Goal: Navigation & Orientation: Find specific page/section

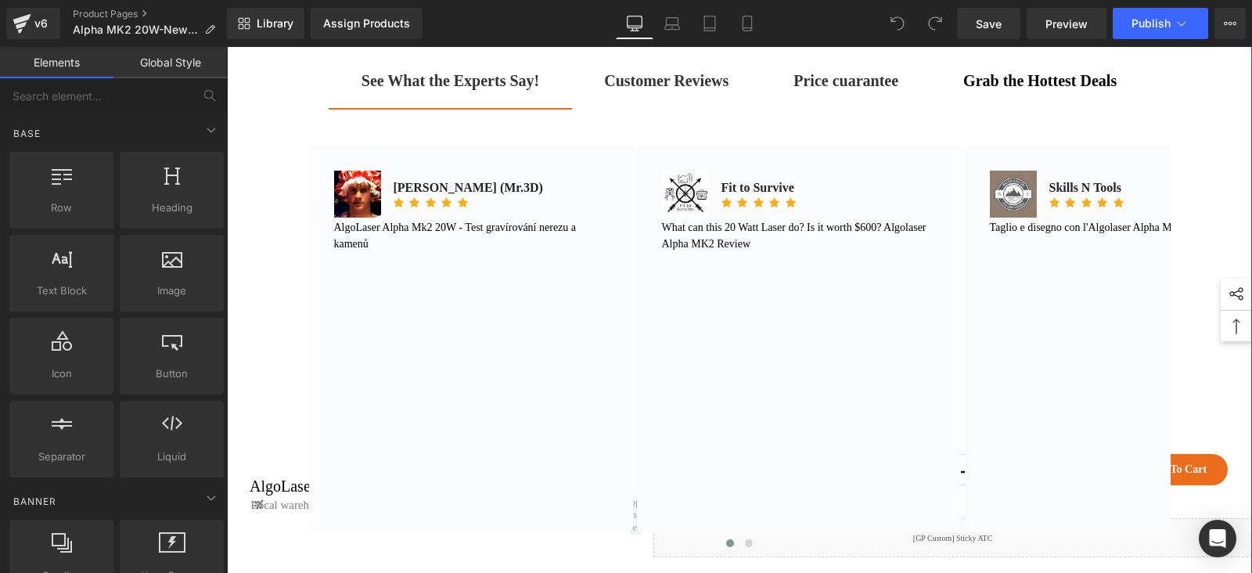
scroll to position [880, 0]
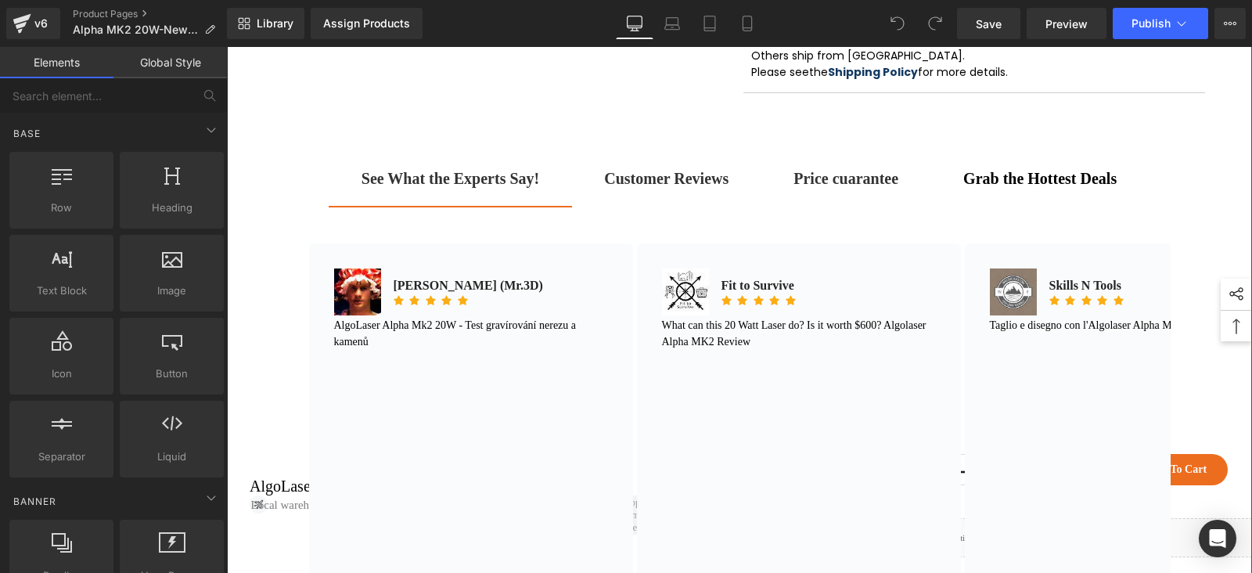
click at [656, 187] on strong "Customer Reviews" at bounding box center [666, 178] width 124 height 17
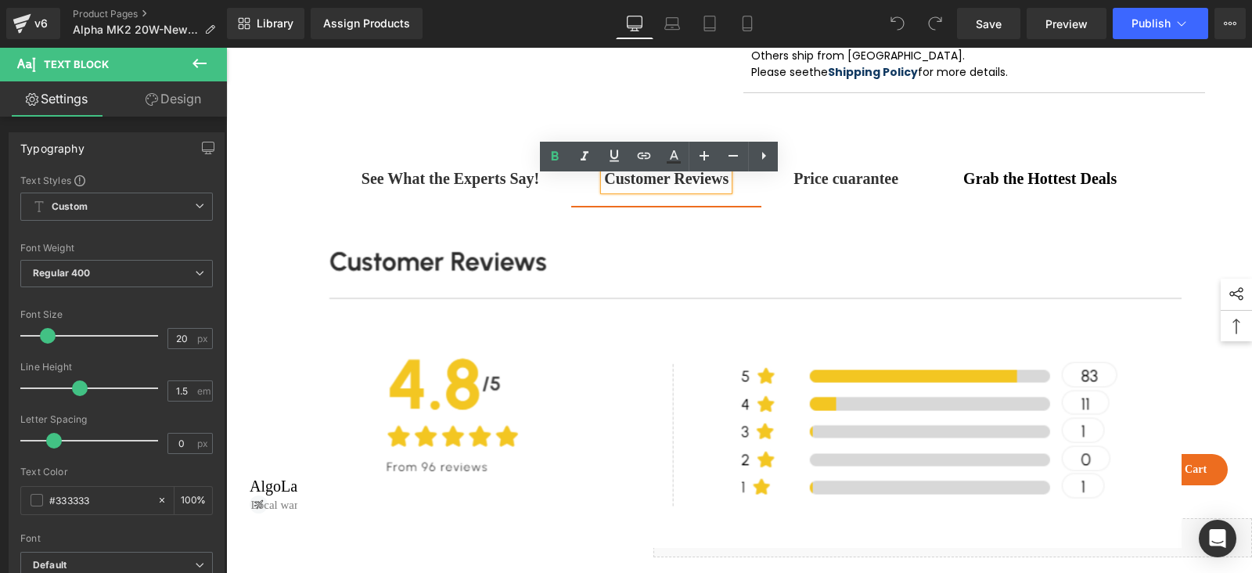
drag, startPoint x: 508, startPoint y: 201, endPoint x: 500, endPoint y: 191, distance: 12.8
click at [508, 201] on span "See What the Experts Say! Text Block" at bounding box center [450, 186] width 243 height 39
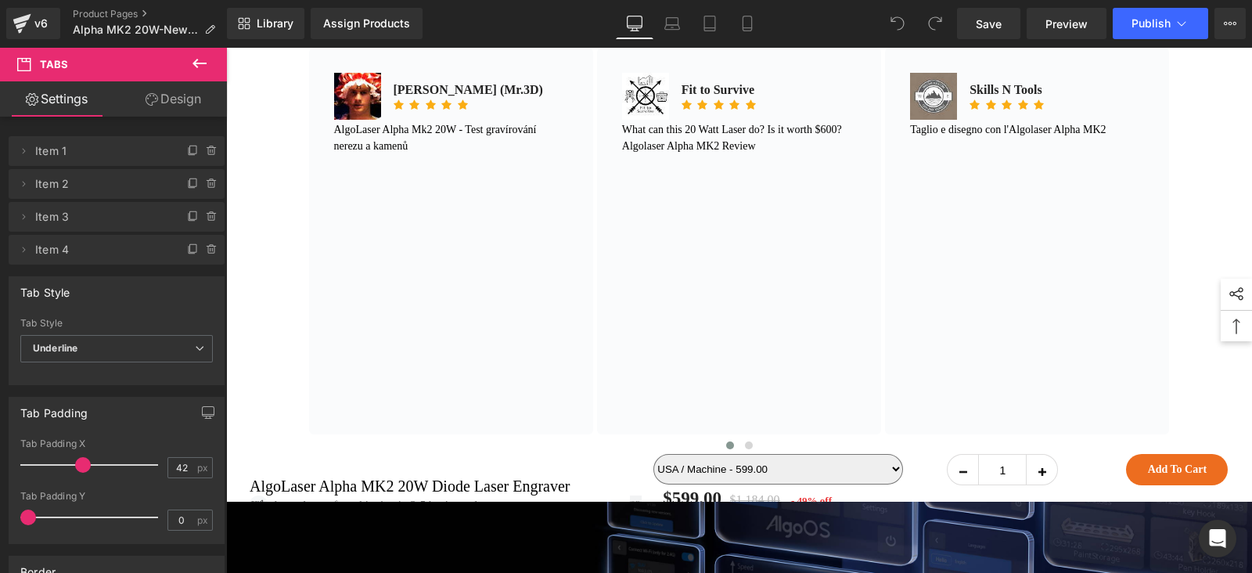
scroll to position [978, 0]
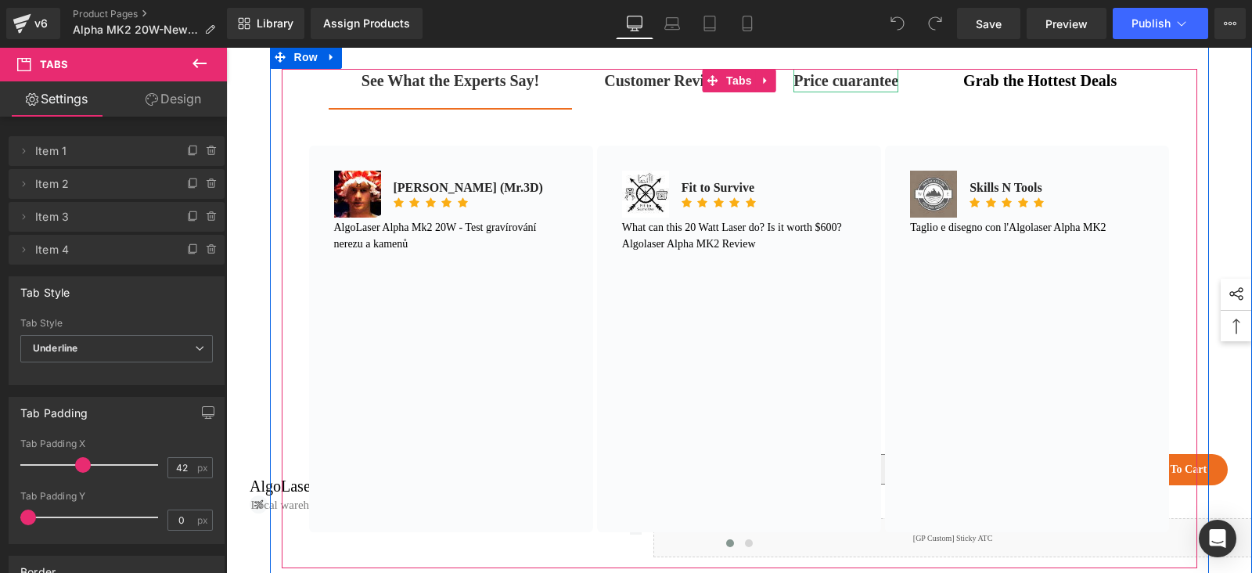
click at [829, 89] on strong "Price cuarantee" at bounding box center [845, 80] width 105 height 17
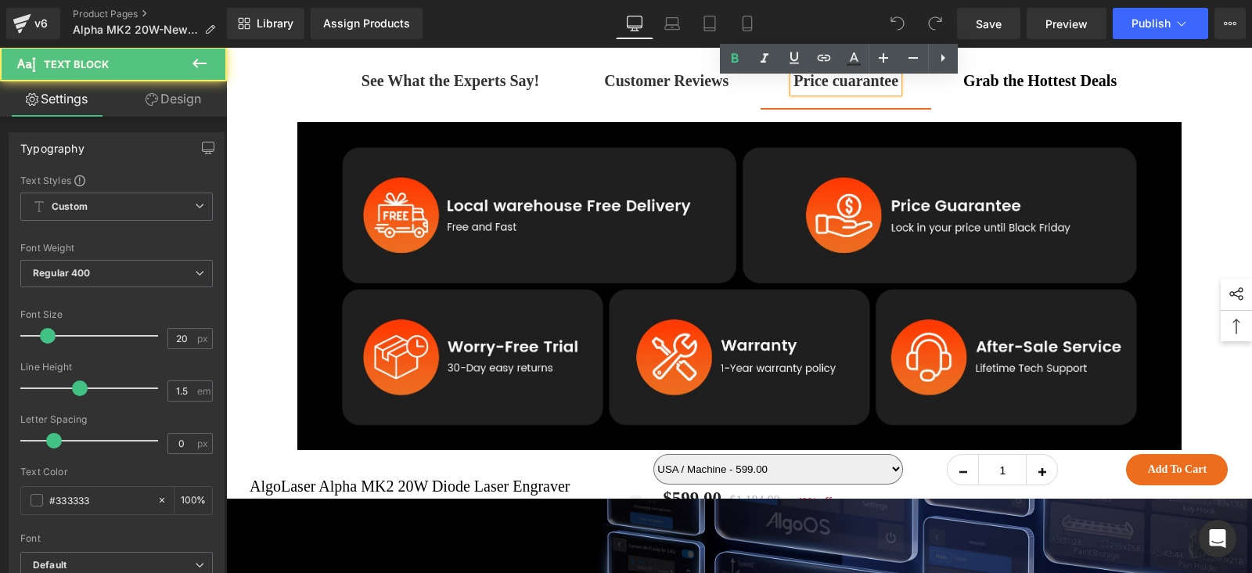
click at [226, 47] on div at bounding box center [226, 47] width 0 height 0
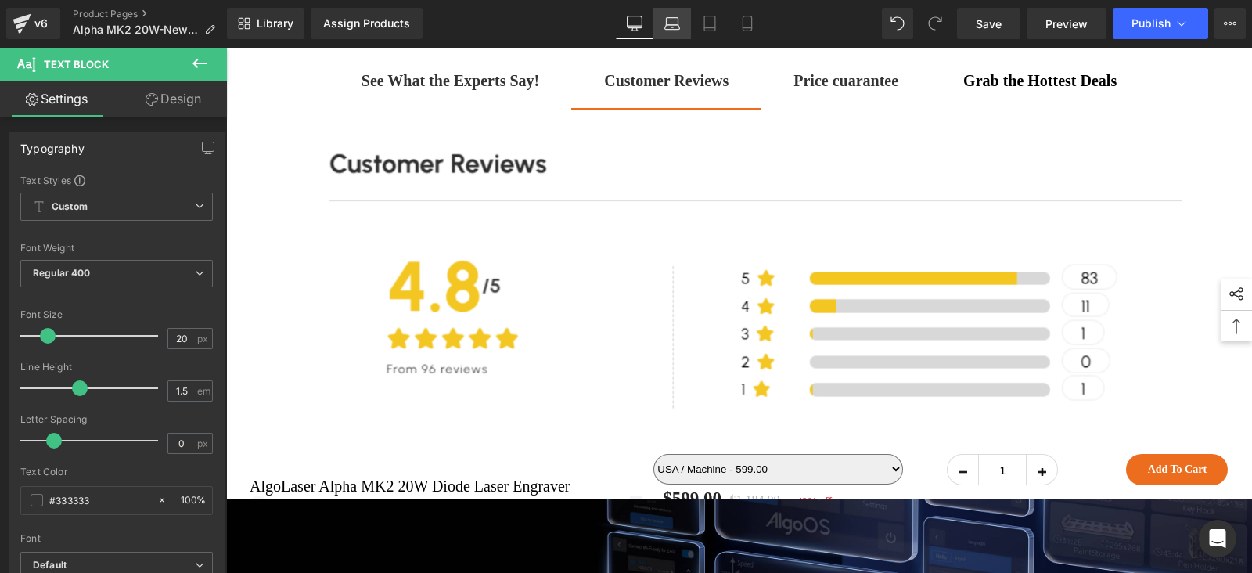
click at [662, 21] on link "Laptop" at bounding box center [672, 23] width 38 height 31
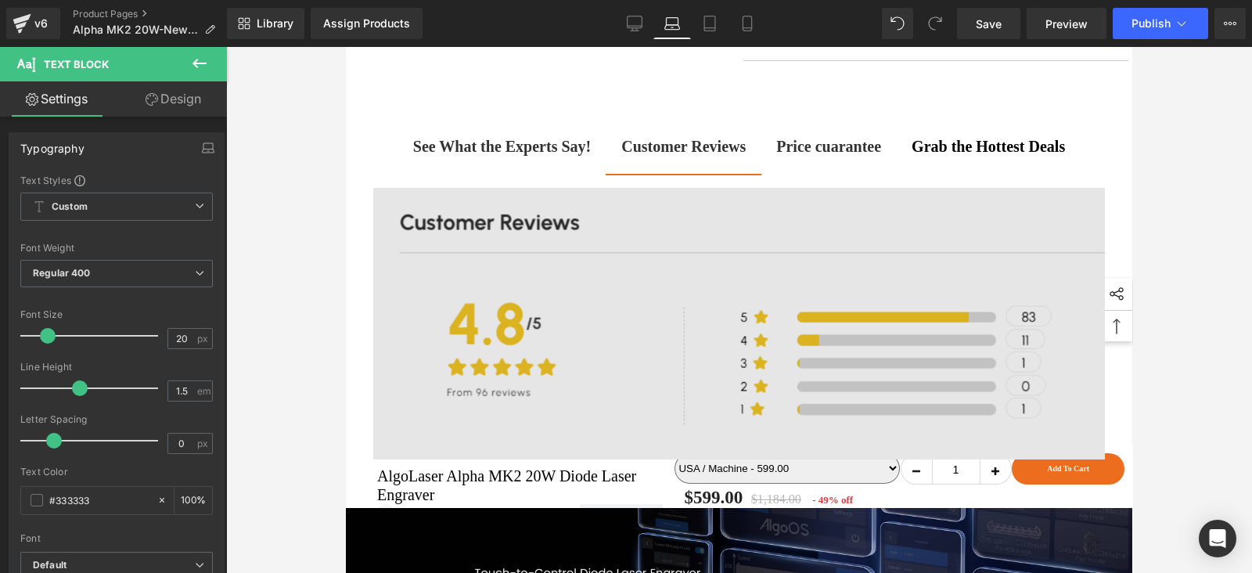
scroll to position [1005, 0]
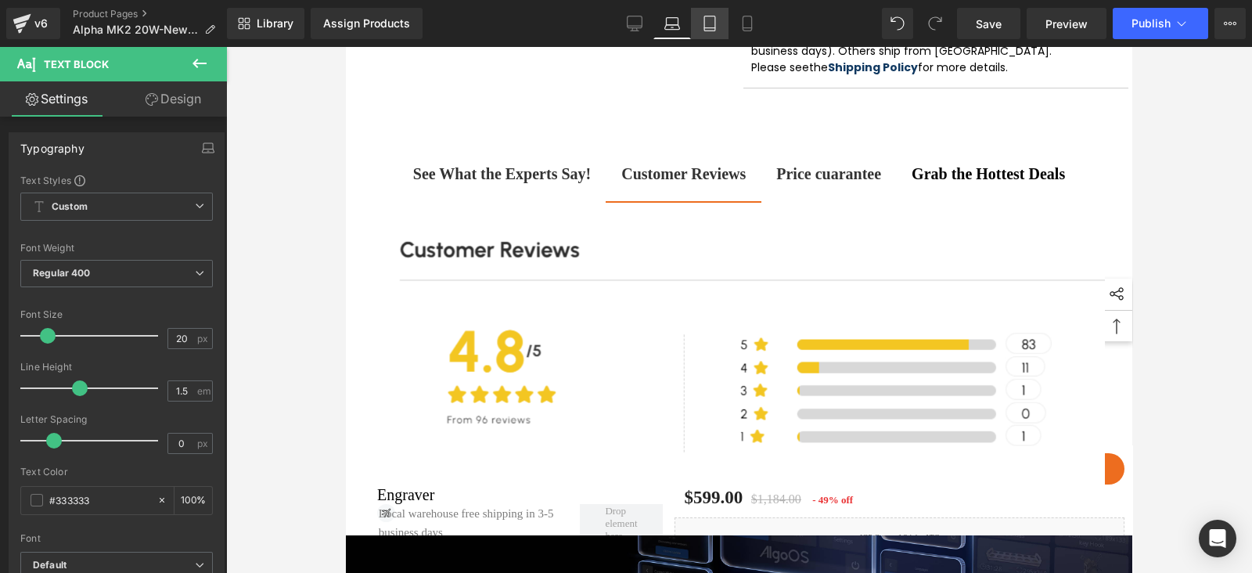
click at [716, 37] on link "Tablet" at bounding box center [710, 23] width 38 height 31
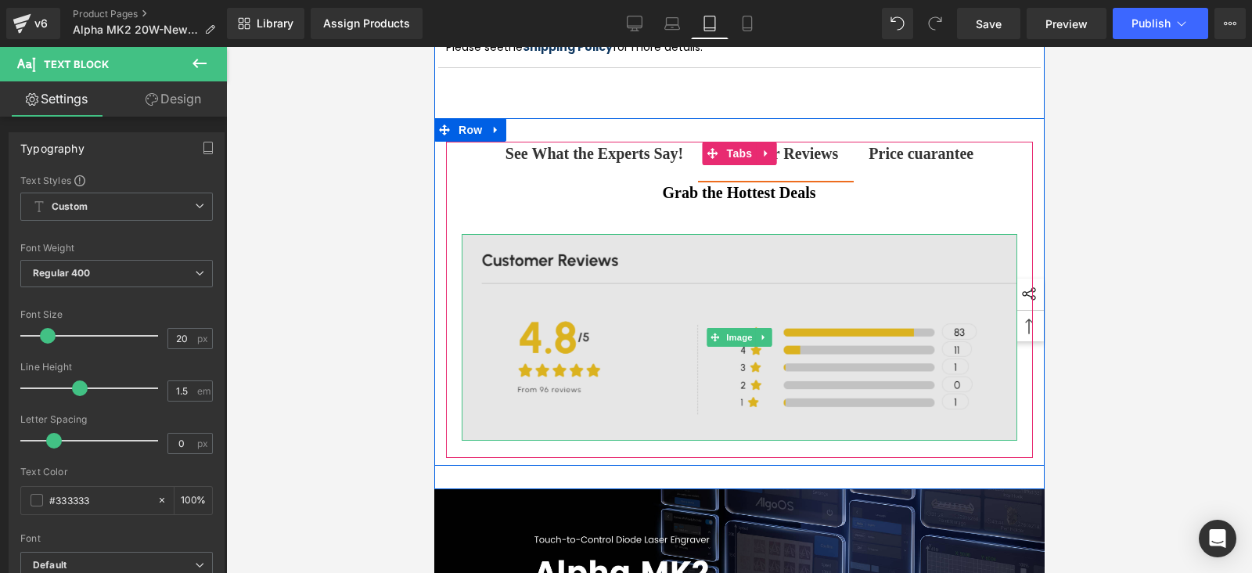
scroll to position [1845, 0]
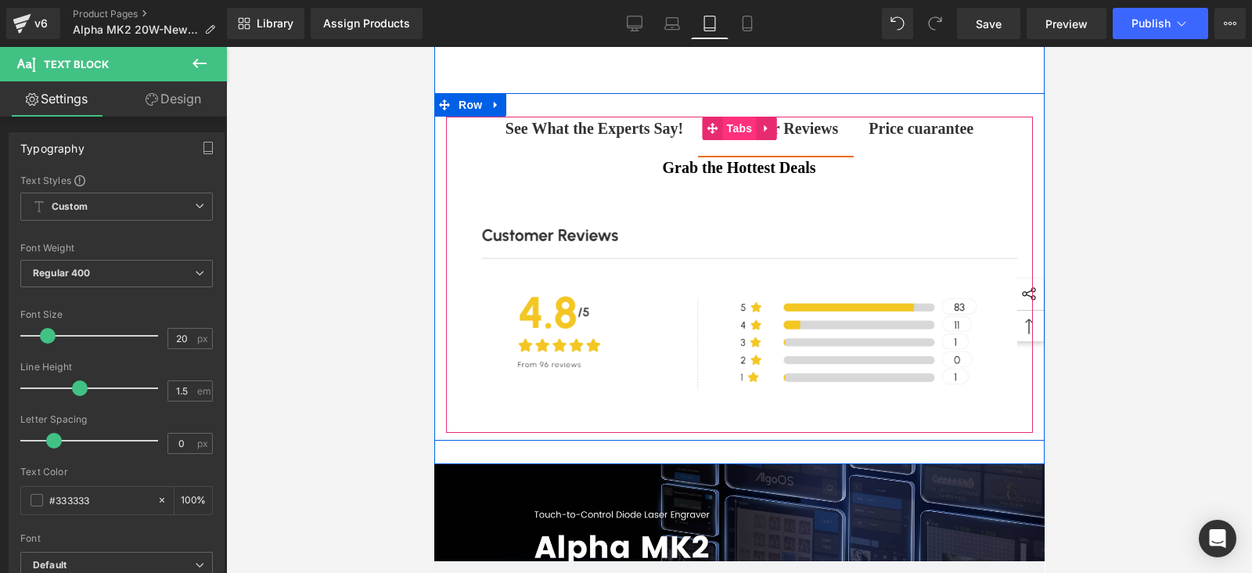
click at [728, 117] on span "Tabs" at bounding box center [739, 128] width 34 height 23
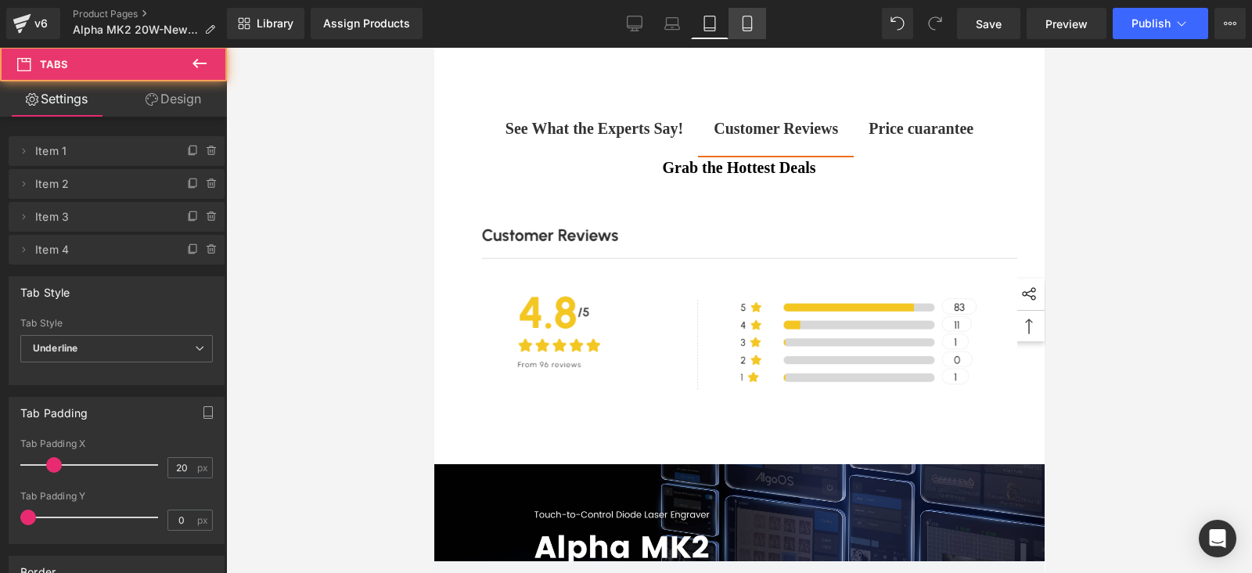
click at [744, 26] on icon at bounding box center [747, 24] width 16 height 16
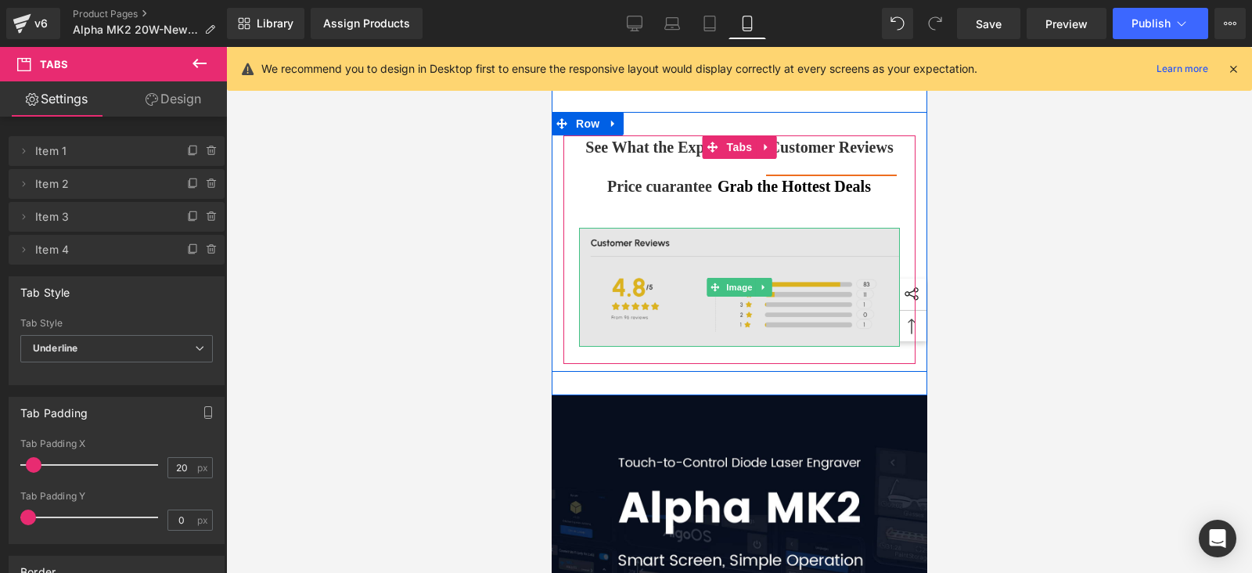
scroll to position [1459, 0]
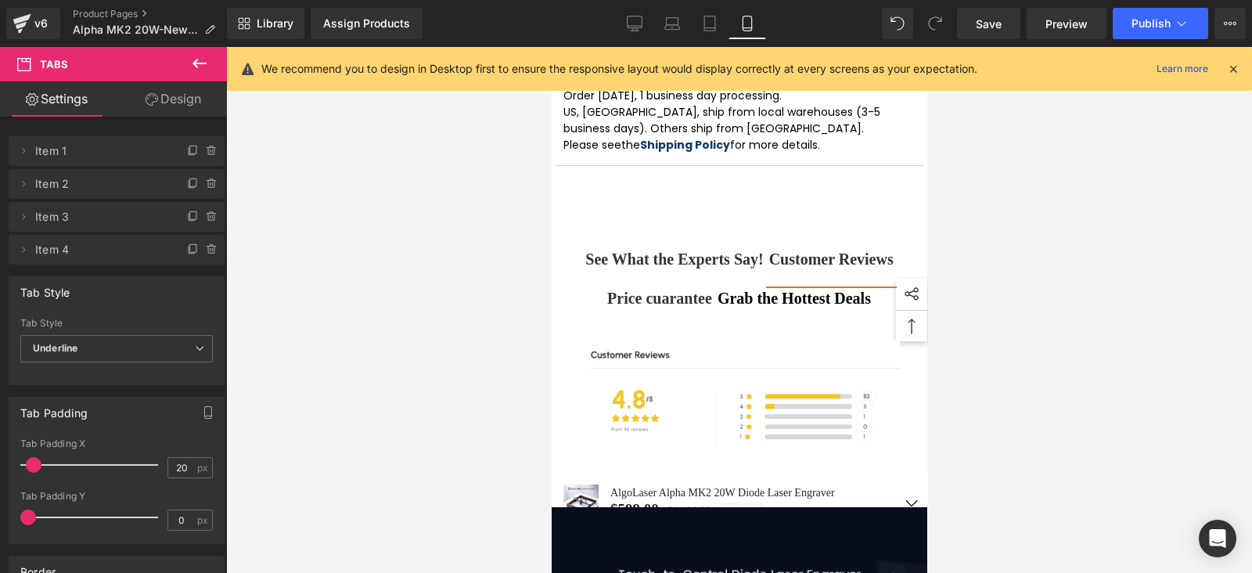
drag, startPoint x: 641, startPoint y: 41, endPoint x: 640, endPoint y: 26, distance: 14.9
click at [641, 40] on div "Library Assign Products Product Preview No product match your search. Please tr…" at bounding box center [739, 23] width 1025 height 47
click at [640, 26] on icon at bounding box center [634, 26] width 15 height 0
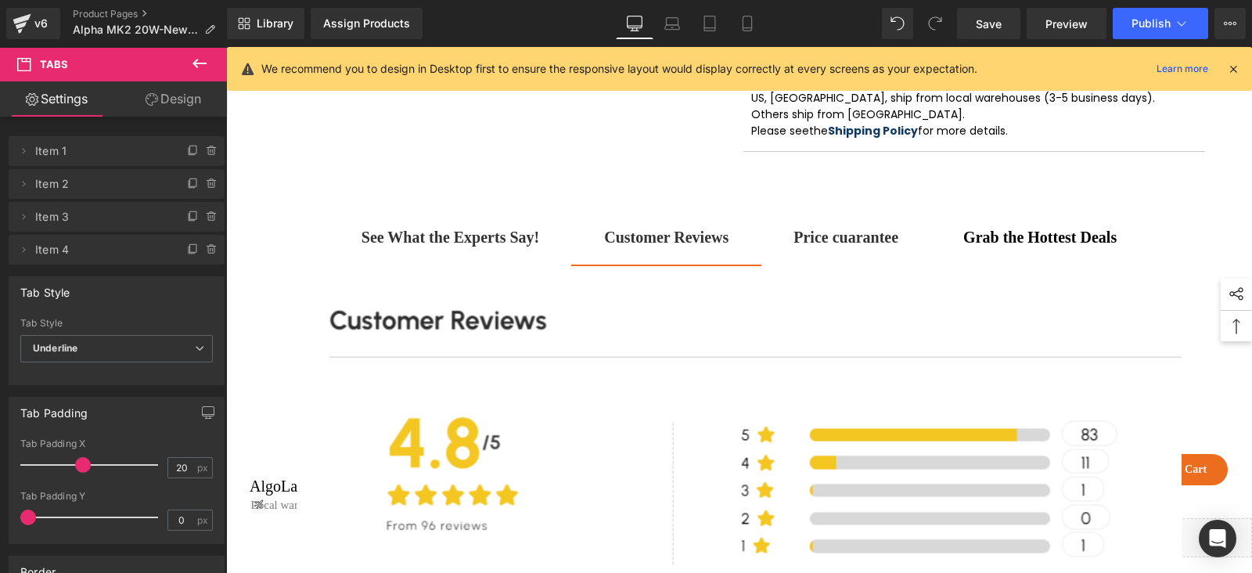
scroll to position [805, 0]
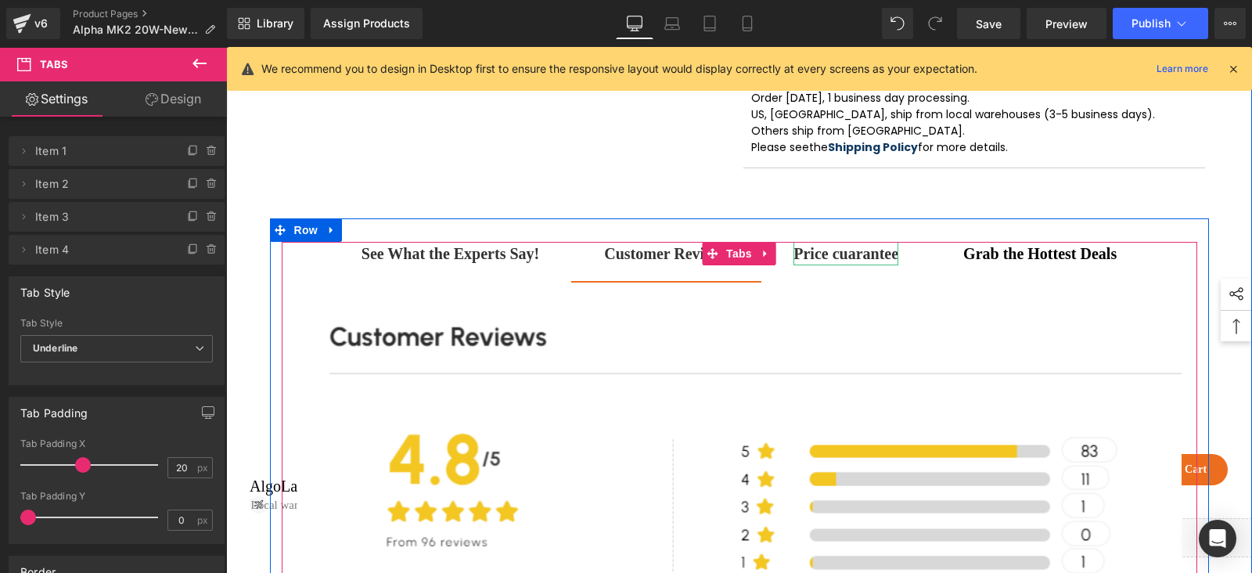
drag, startPoint x: 849, startPoint y: 260, endPoint x: 972, endPoint y: 267, distance: 123.0
click at [849, 260] on strong "Price cuarantee" at bounding box center [845, 253] width 105 height 17
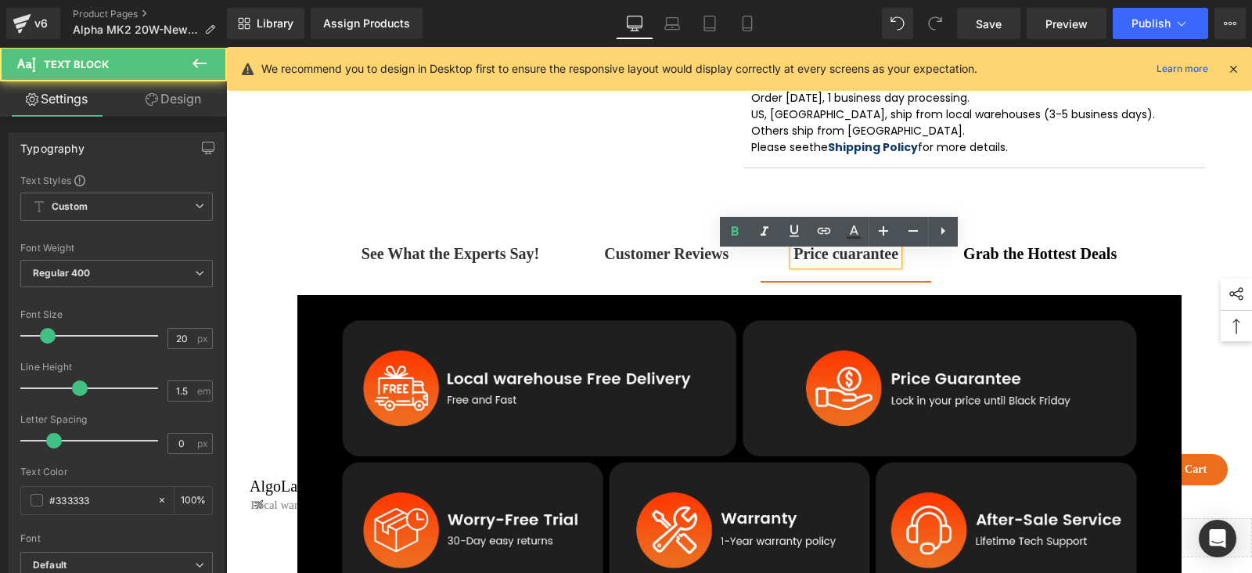
click at [1002, 262] on strong "Grab the Hottest Deals" at bounding box center [1039, 253] width 153 height 17
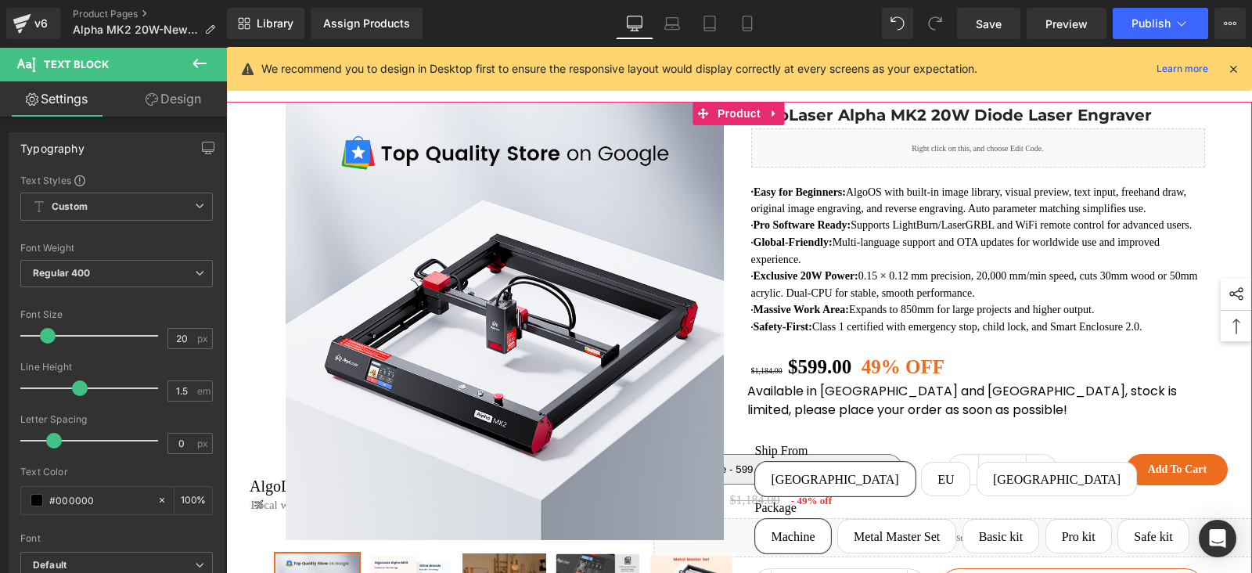
scroll to position [0, 0]
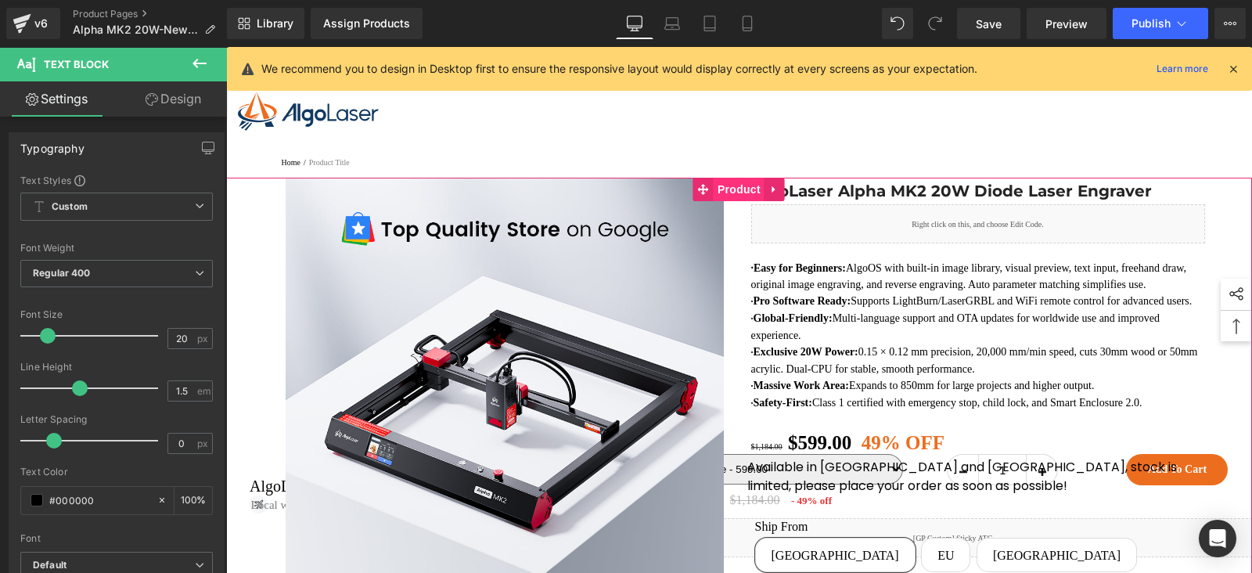
click at [731, 193] on span "Product" at bounding box center [739, 189] width 51 height 23
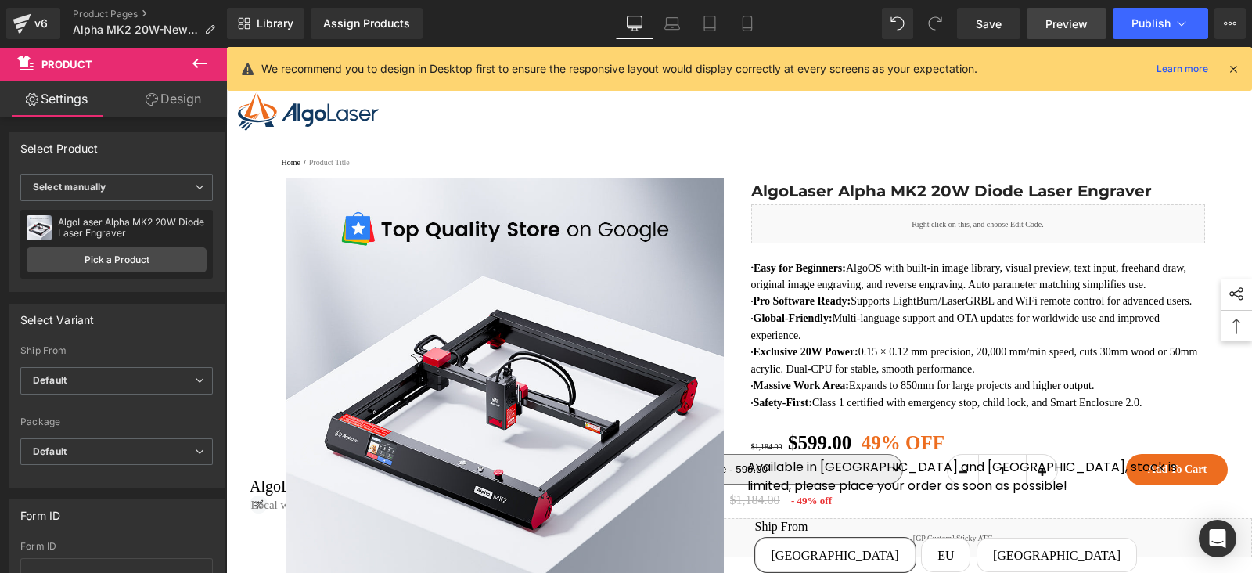
click at [1079, 23] on span "Preview" at bounding box center [1066, 24] width 42 height 16
click at [1230, 29] on icon at bounding box center [1230, 23] width 13 height 13
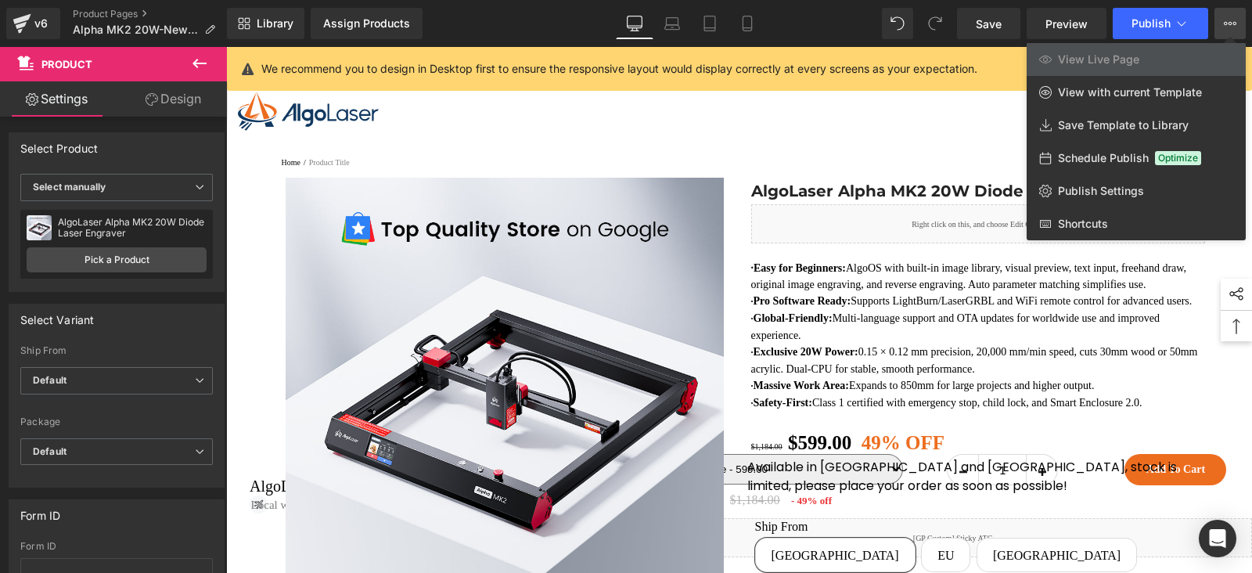
click at [814, 150] on div at bounding box center [739, 310] width 1026 height 526
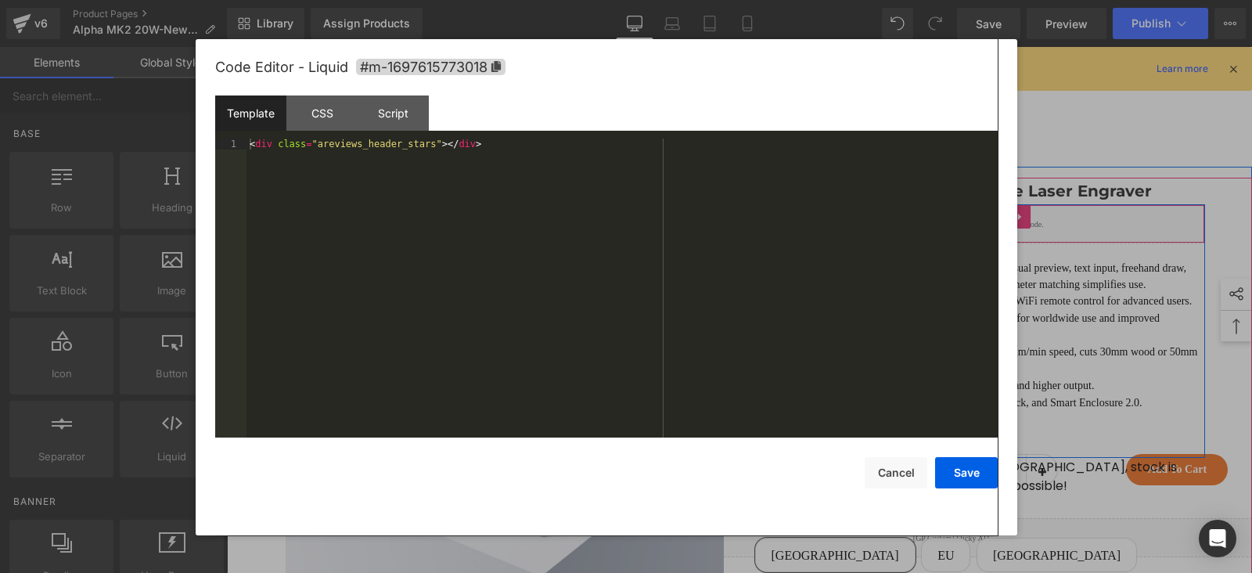
click at [989, 223] on div "Liquid" at bounding box center [978, 223] width 454 height 39
click at [890, 490] on div "Code Editor - Liquid #m-1697615773018 Template CSS Script Data 1 < div class = …" at bounding box center [606, 287] width 782 height 496
drag, startPoint x: 891, startPoint y: 487, endPoint x: 579, endPoint y: 368, distance: 334.1
click at [891, 486] on button "Cancel" at bounding box center [896, 472] width 63 height 31
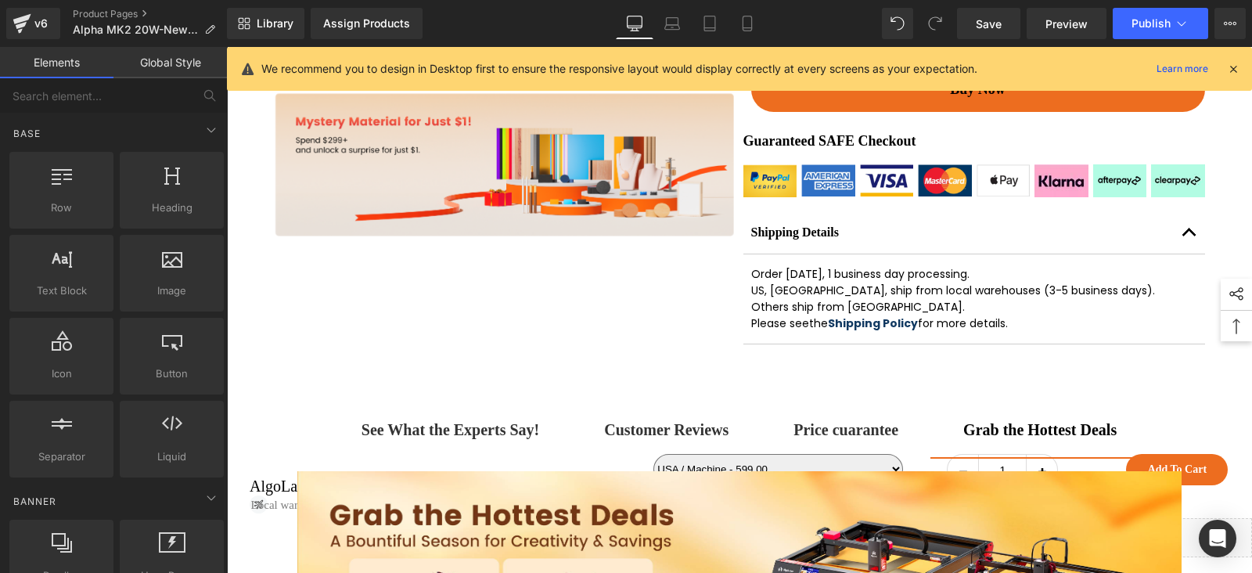
scroll to position [782, 0]
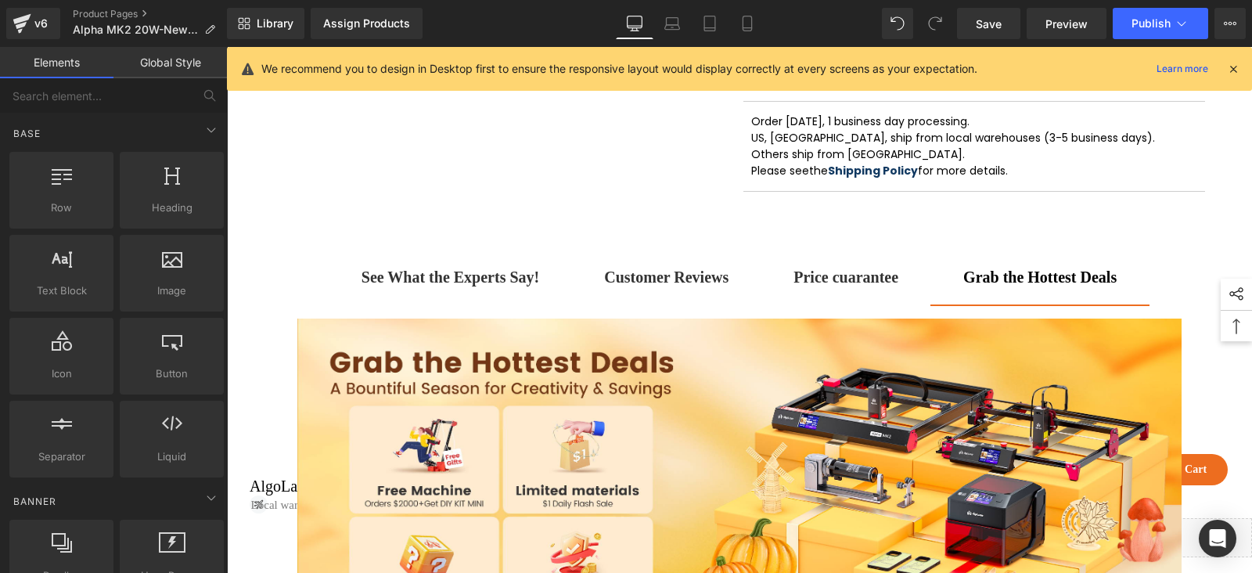
click at [696, 299] on span "Customer Reviews Text Block" at bounding box center [666, 284] width 190 height 39
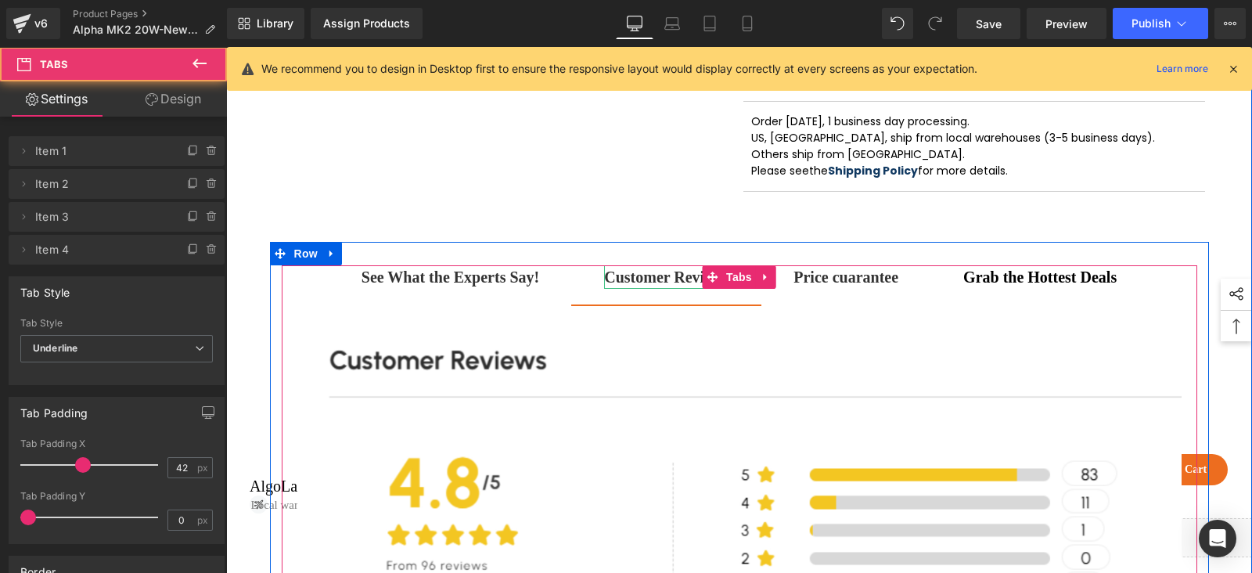
click at [648, 286] on strong "Customer Reviews" at bounding box center [666, 276] width 124 height 17
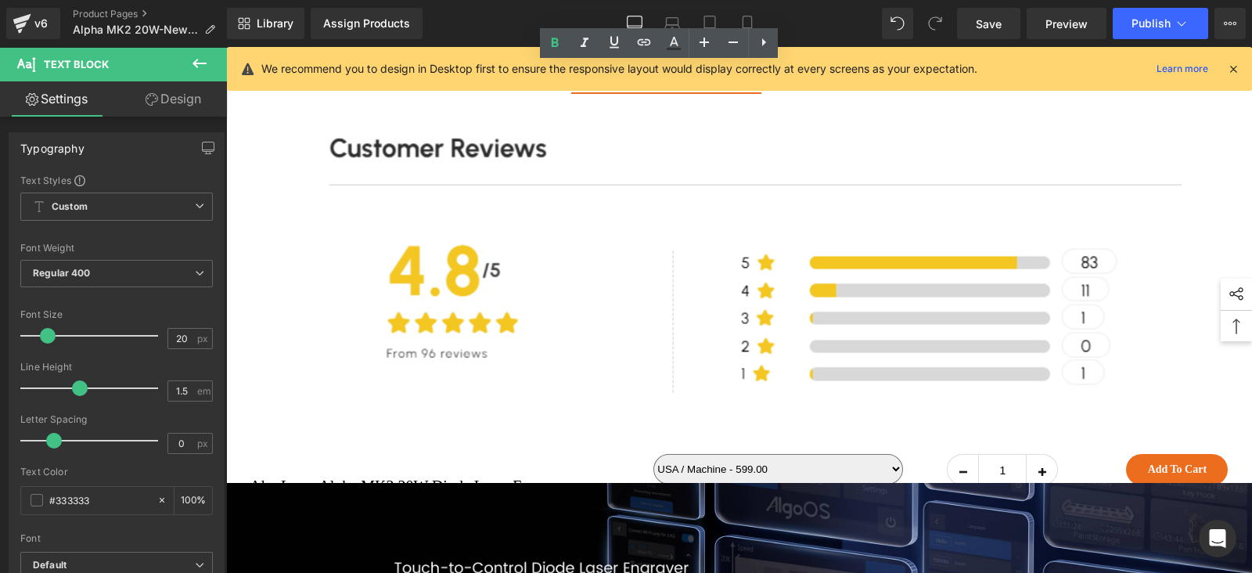
scroll to position [880, 0]
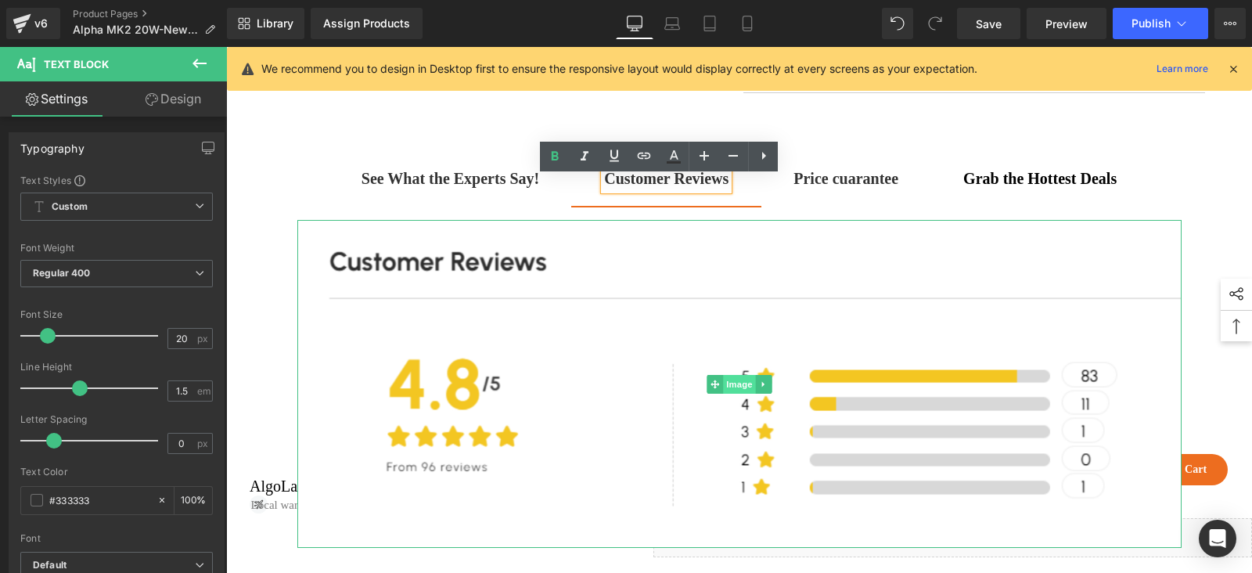
click at [728, 394] on span "Image" at bounding box center [739, 384] width 33 height 19
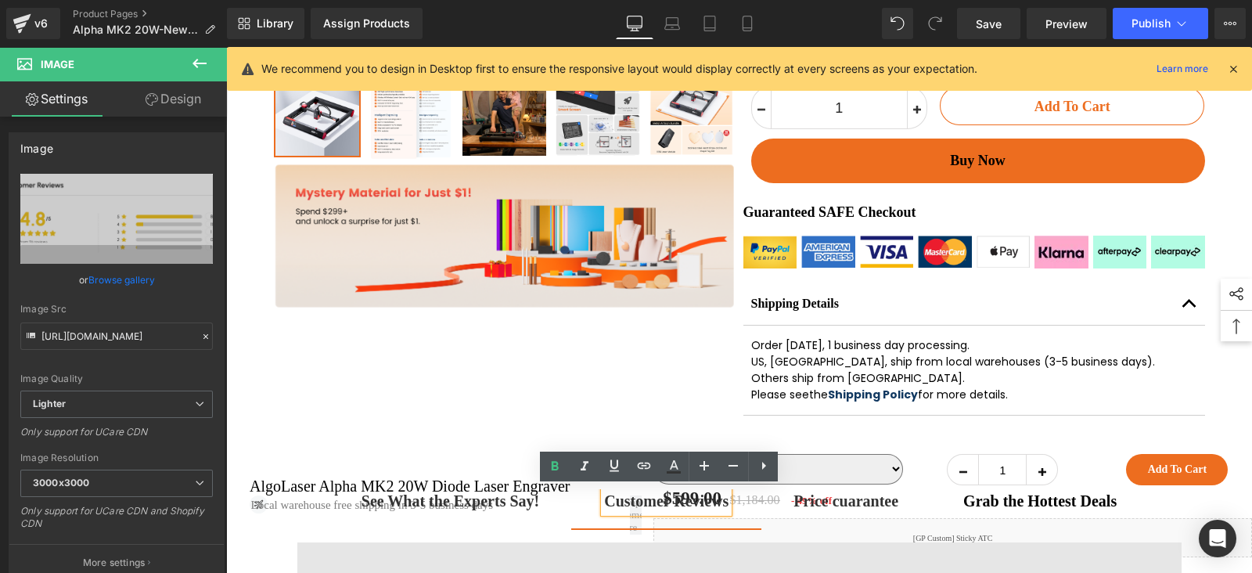
scroll to position [587, 0]
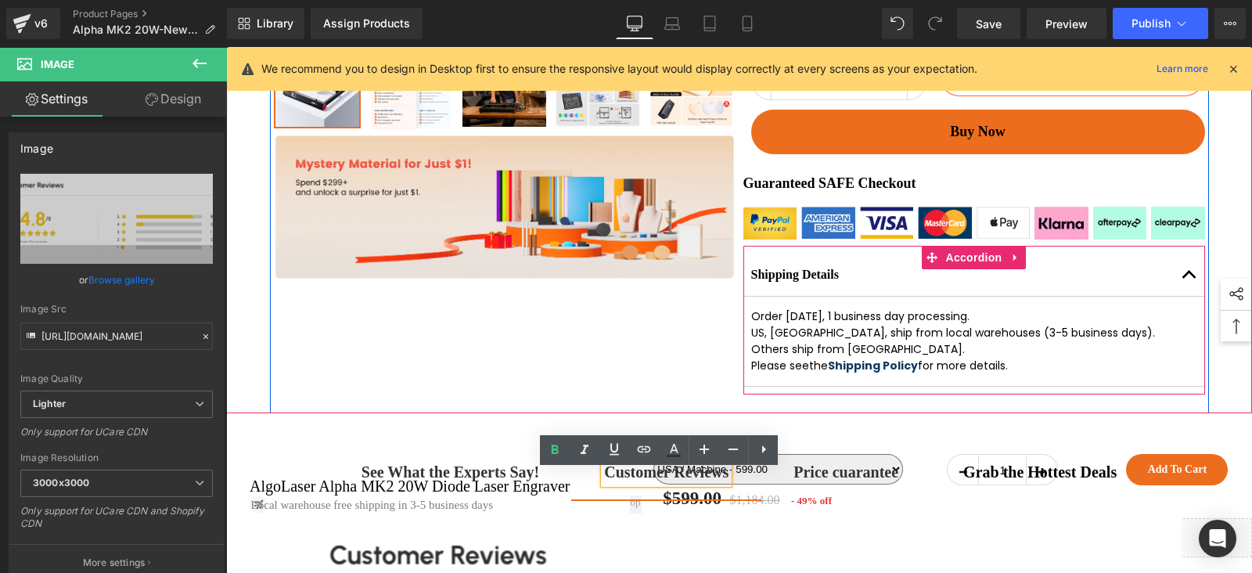
click at [1181, 295] on button "button" at bounding box center [1189, 274] width 31 height 42
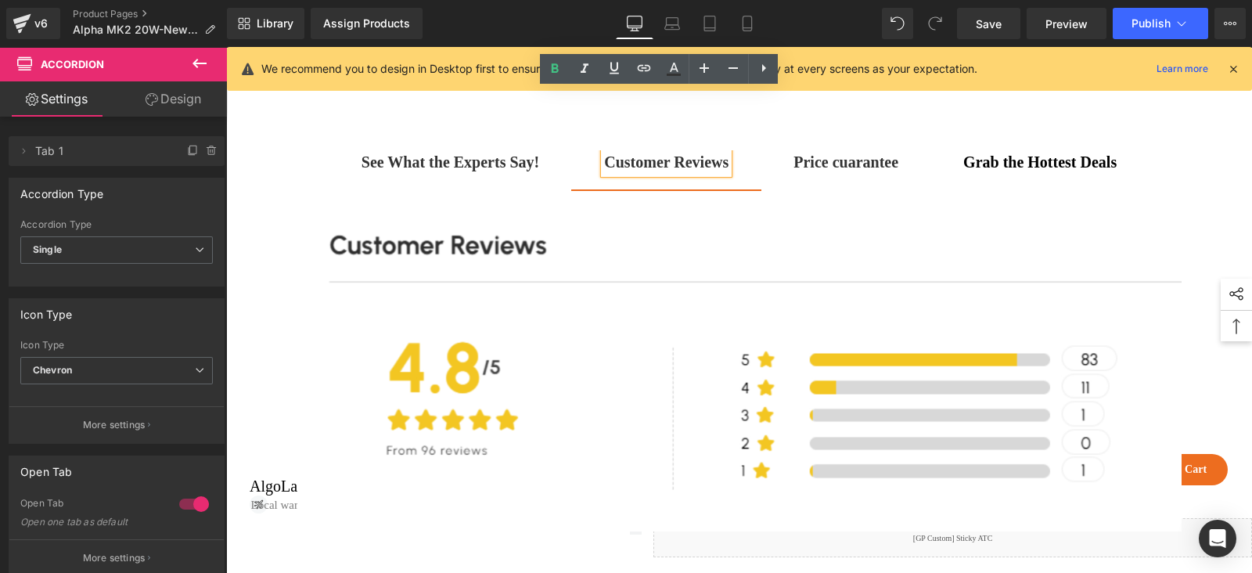
scroll to position [782, 0]
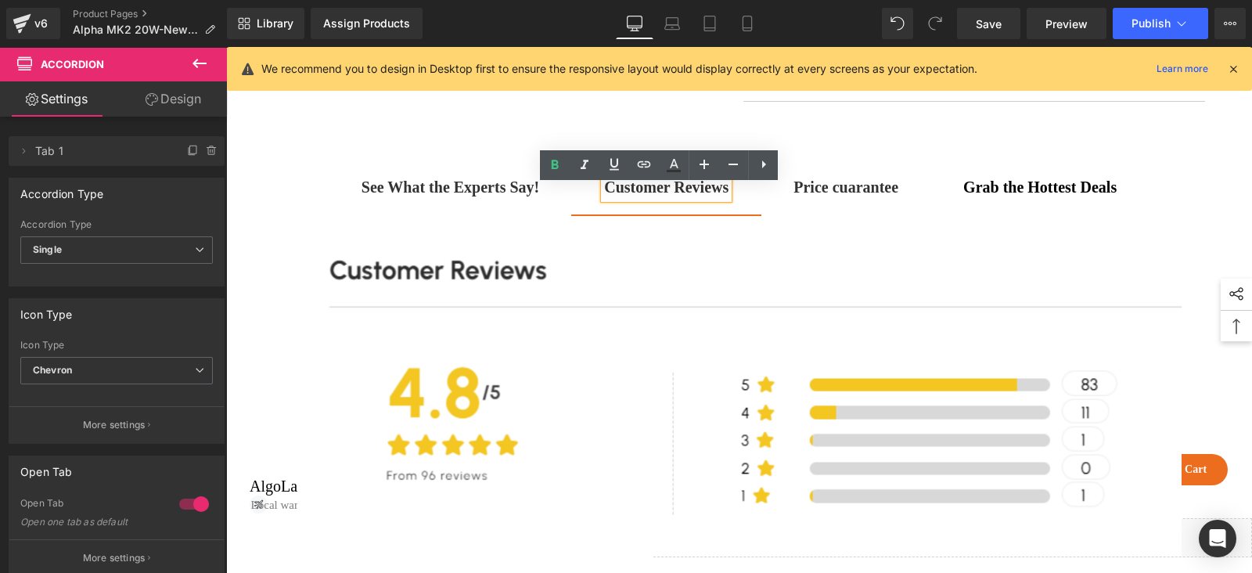
drag, startPoint x: 811, startPoint y: 151, endPoint x: 809, endPoint y: 160, distance: 8.9
click at [811, 151] on div "See What the Experts Say! Text Block Customer Reviews Text Block Price cuarante…" at bounding box center [739, 358] width 1026 height 461
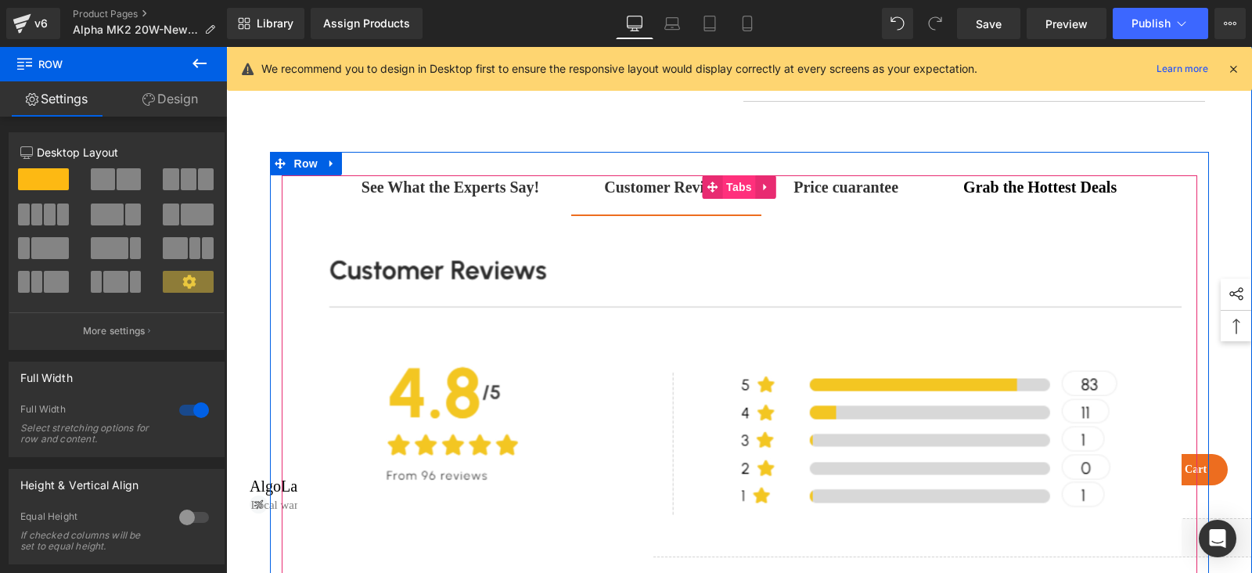
click at [724, 199] on span "Tabs" at bounding box center [739, 186] width 34 height 23
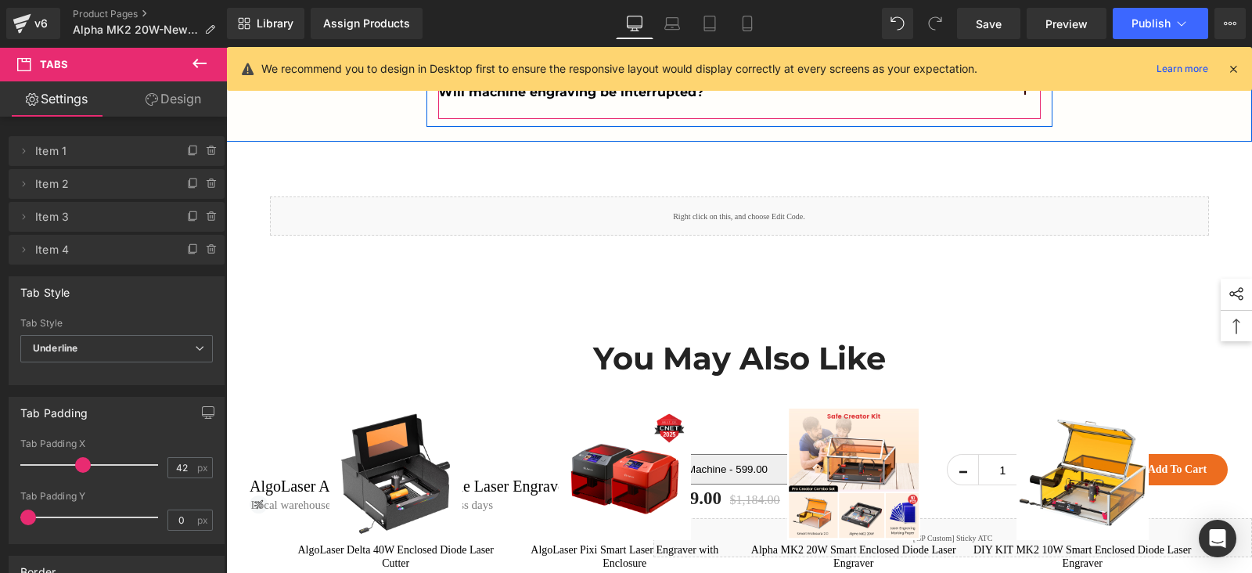
scroll to position [13301, 0]
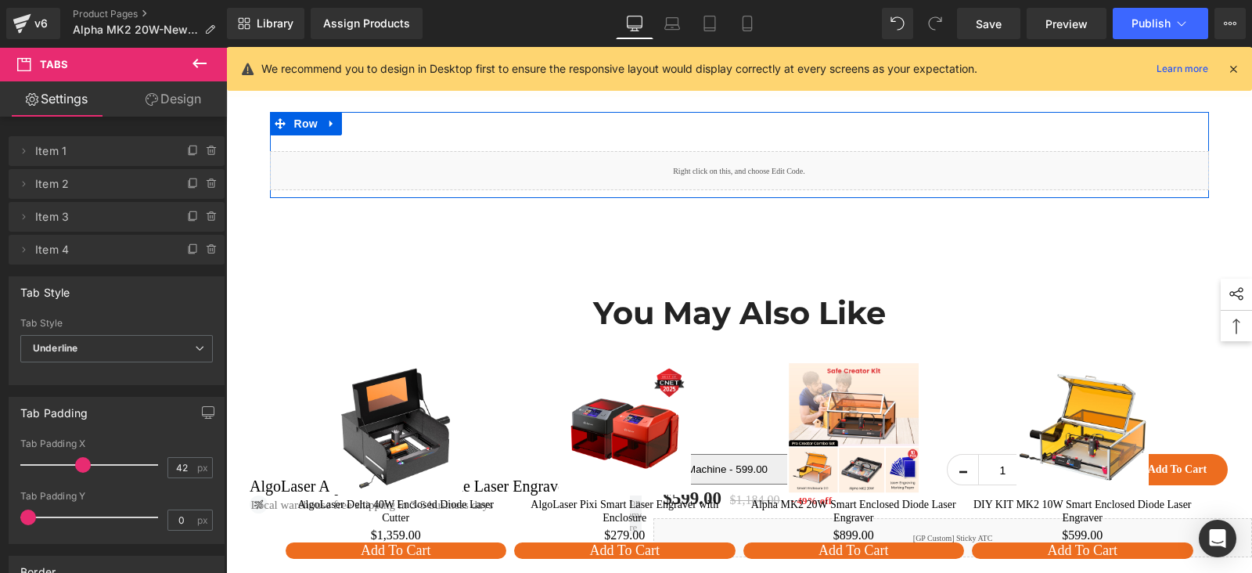
click at [750, 175] on div "Liquid" at bounding box center [739, 170] width 939 height 39
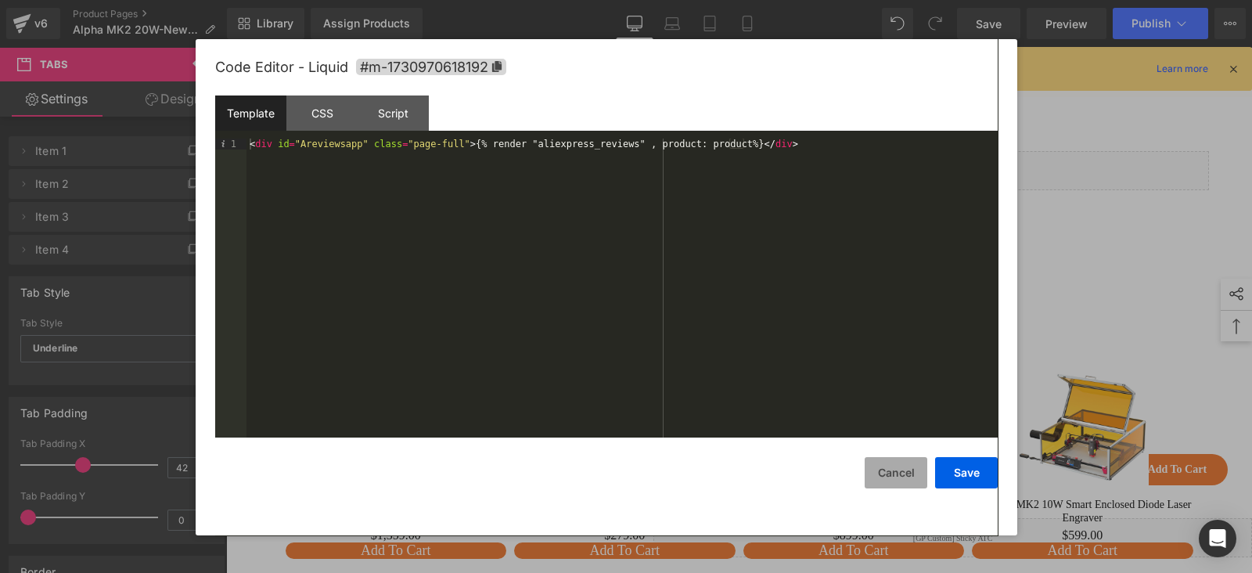
click at [904, 482] on button "Cancel" at bounding box center [896, 472] width 63 height 31
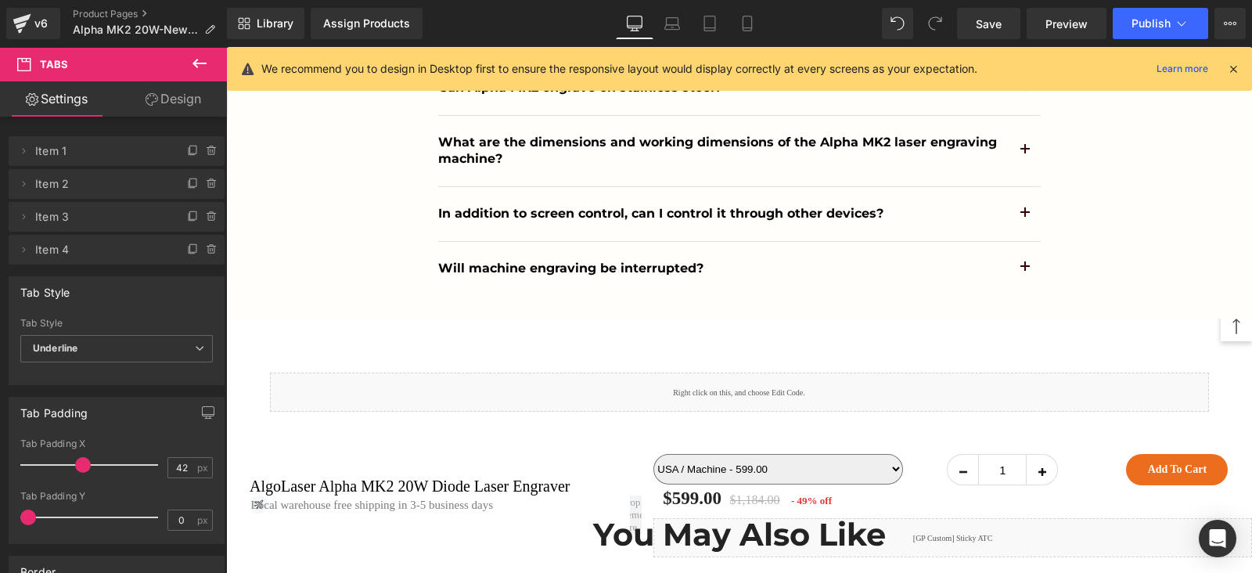
scroll to position [13105, 0]
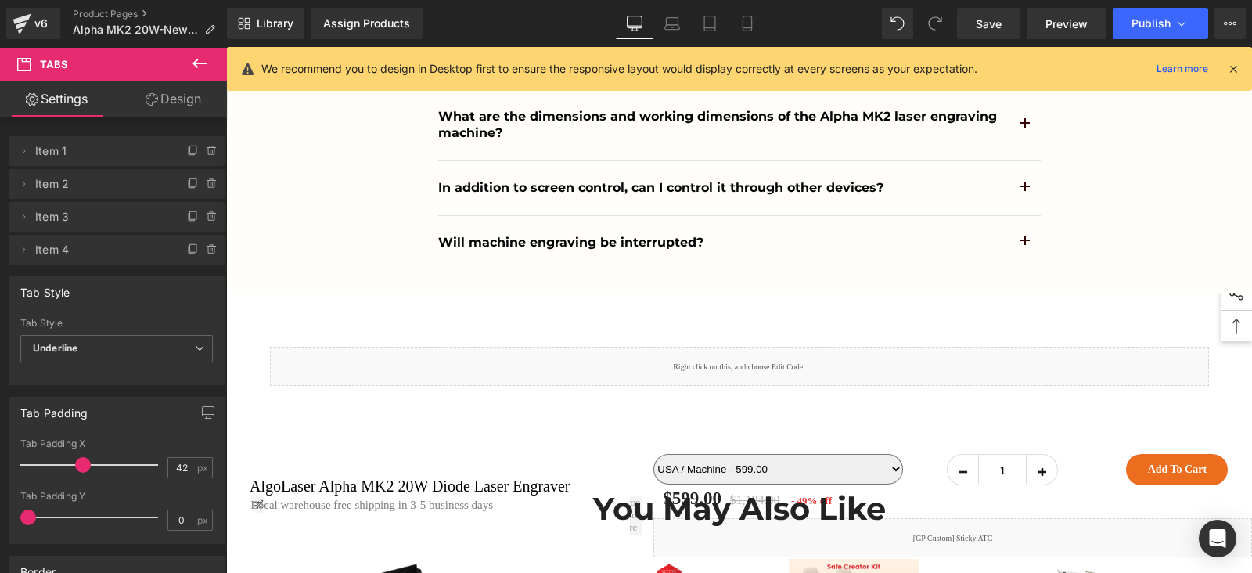
click at [756, 368] on div "Liquid" at bounding box center [739, 366] width 939 height 39
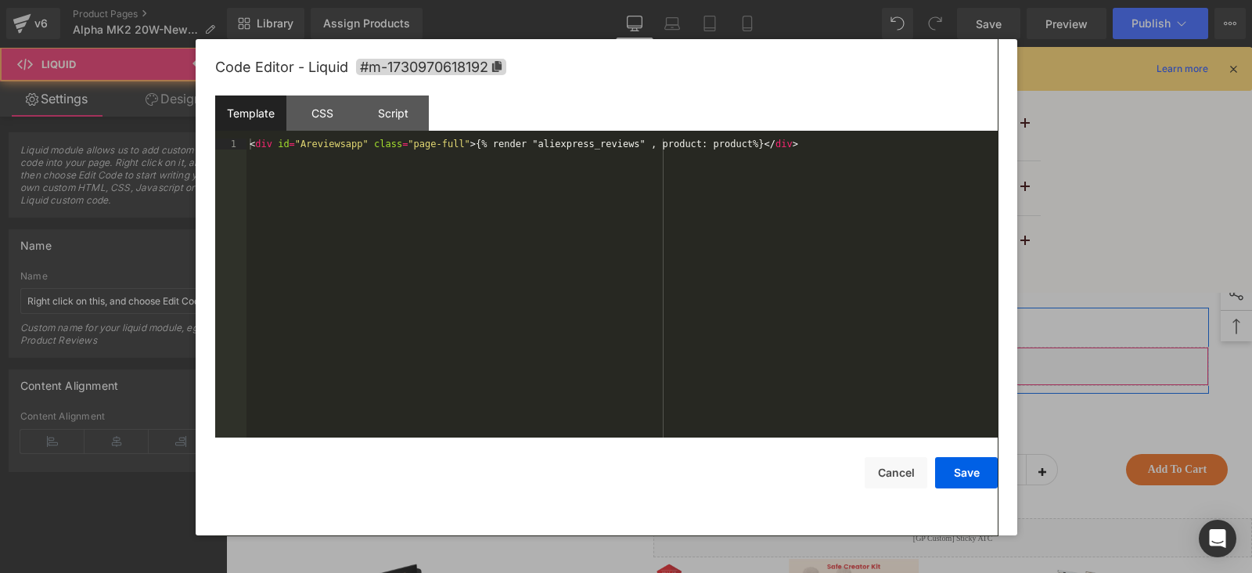
click at [750, 367] on div "Liquid" at bounding box center [739, 366] width 939 height 39
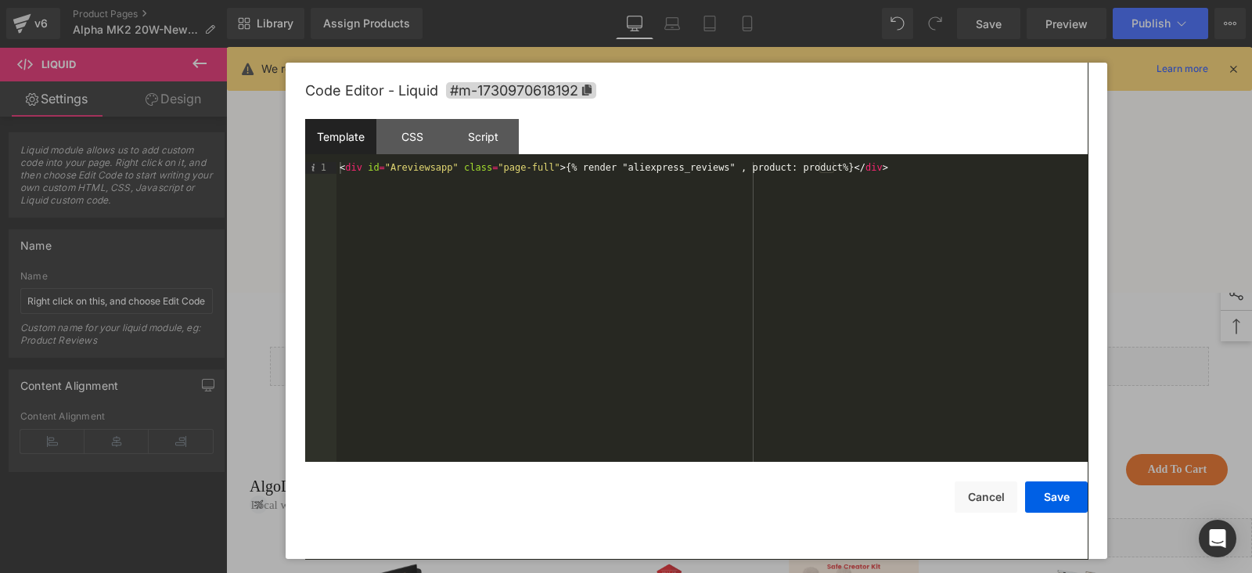
drag, startPoint x: 742, startPoint y: 77, endPoint x: 832, endPoint y: 102, distance: 93.2
click at [832, 102] on div "Code Editor - Liquid #m-1730970618192" at bounding box center [696, 91] width 782 height 56
click at [976, 487] on button "Cancel" at bounding box center [986, 496] width 63 height 31
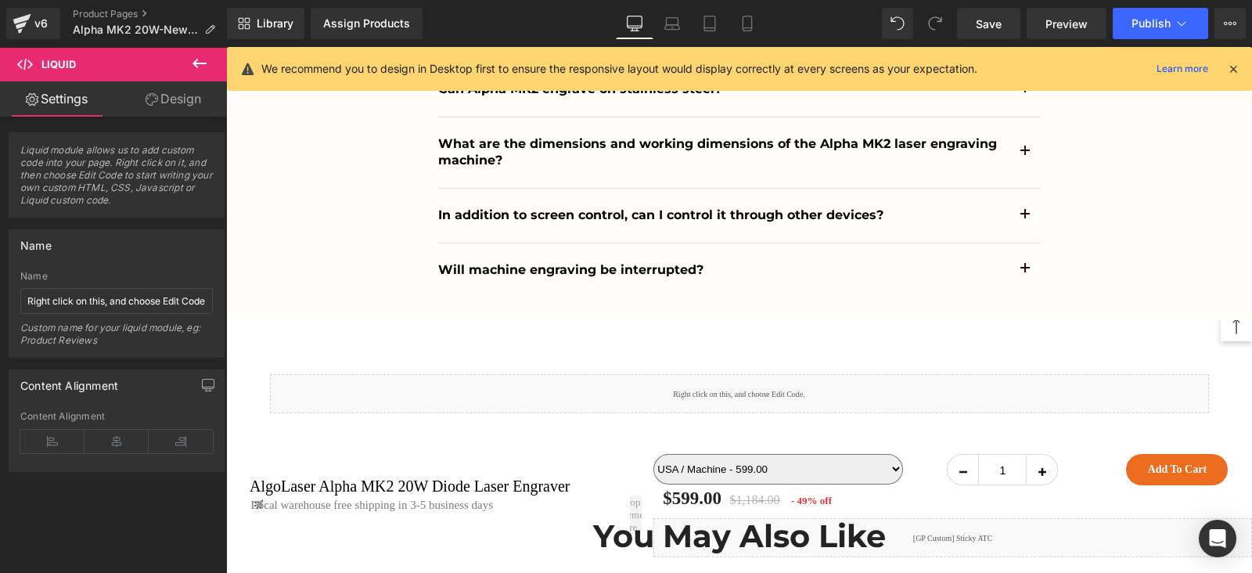
scroll to position [13203, 0]
